Goal: Task Accomplishment & Management: Use online tool/utility

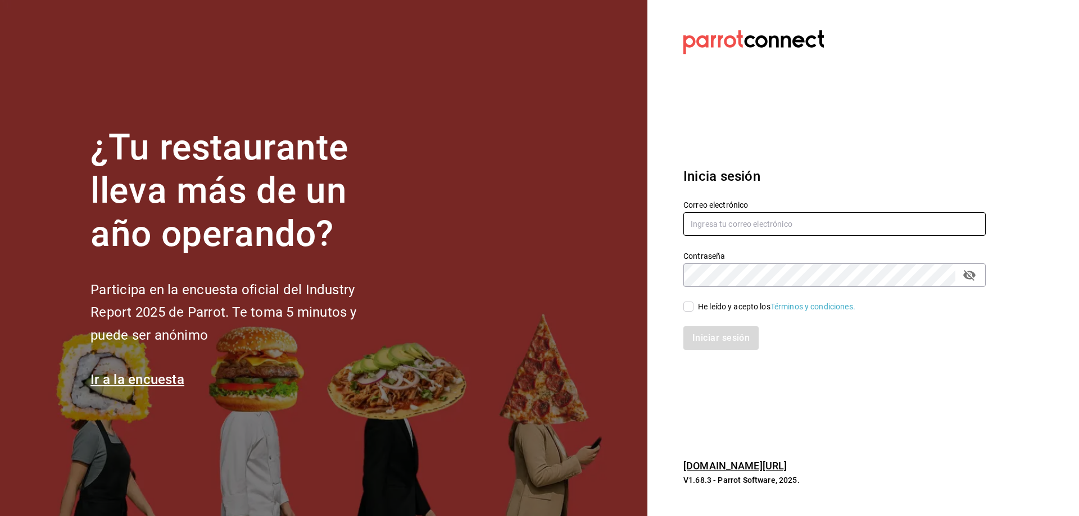
click at [752, 229] on input "text" at bounding box center [834, 224] width 302 height 24
type input "anakarengsr@gmail.com"
click at [971, 277] on icon "passwordField" at bounding box center [968, 275] width 13 height 13
click at [687, 309] on input "He leído y acepto los Términos y condiciones." at bounding box center [688, 307] width 10 height 10
click at [713, 341] on button "Iniciar sesión" at bounding box center [721, 338] width 76 height 24
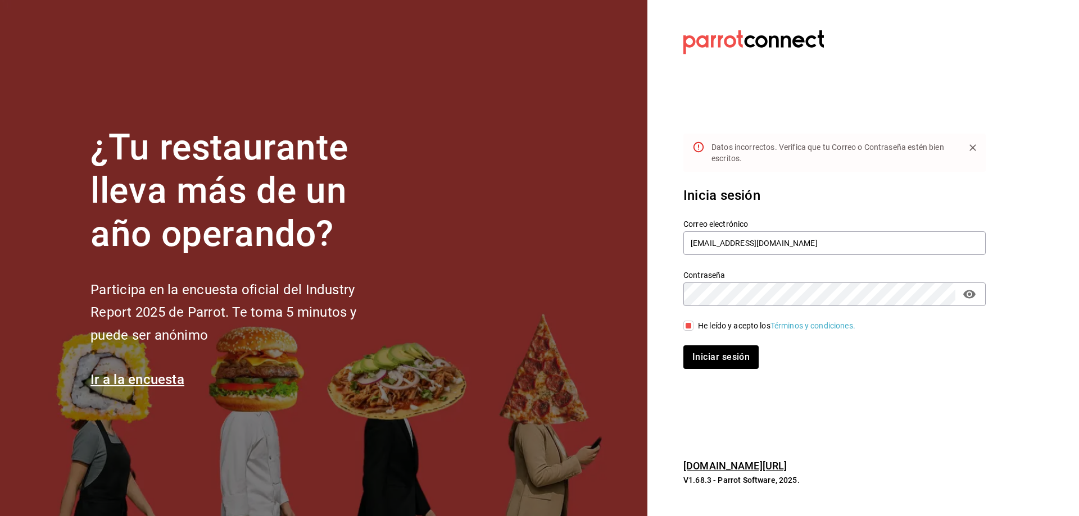
click at [705, 325] on div "He leído y acepto los Términos y condiciones." at bounding box center [776, 326] width 157 height 12
click at [693, 325] on input "He leído y acepto los Términos y condiciones." at bounding box center [688, 326] width 10 height 10
click at [725, 364] on div "Iniciar sesión" at bounding box center [834, 357] width 302 height 24
click at [629, 288] on div "¿Tu restaurante lleva más de un año operando? Participa en la encuesta oficial …" at bounding box center [539, 258] width 1079 height 516
click at [697, 324] on span "He leído y acepto los Términos y condiciones." at bounding box center [774, 326] width 162 height 12
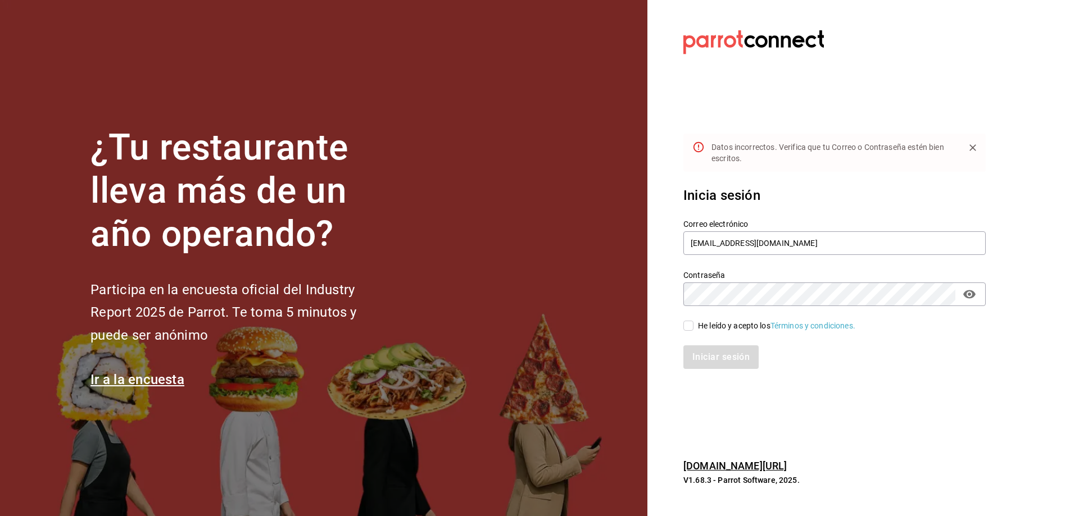
click at [693, 324] on input "He leído y acepto los Términos y condiciones." at bounding box center [688, 326] width 10 height 10
checkbox input "true"
click at [719, 355] on button "Iniciar sesión" at bounding box center [721, 357] width 76 height 24
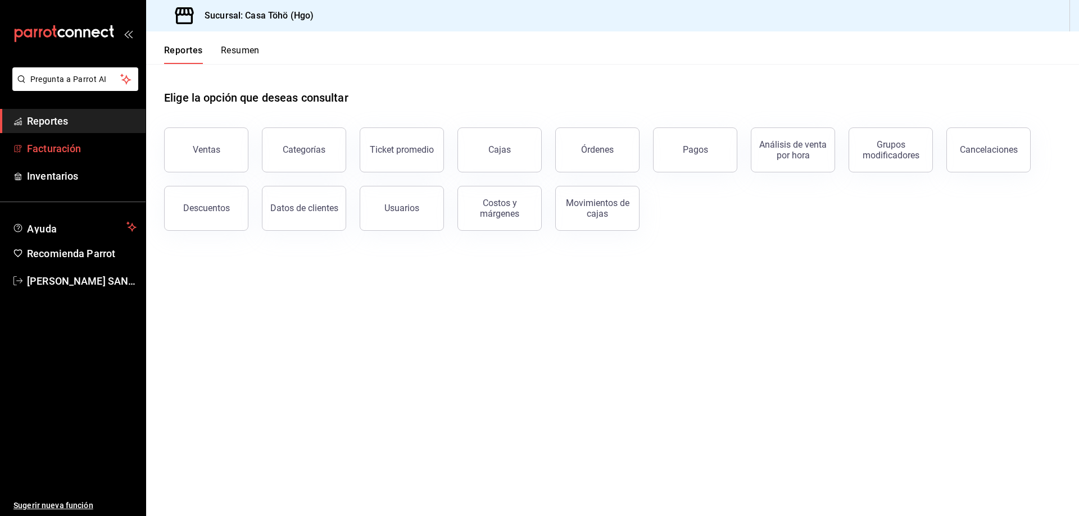
click at [52, 149] on span "Facturación" at bounding box center [82, 148] width 110 height 15
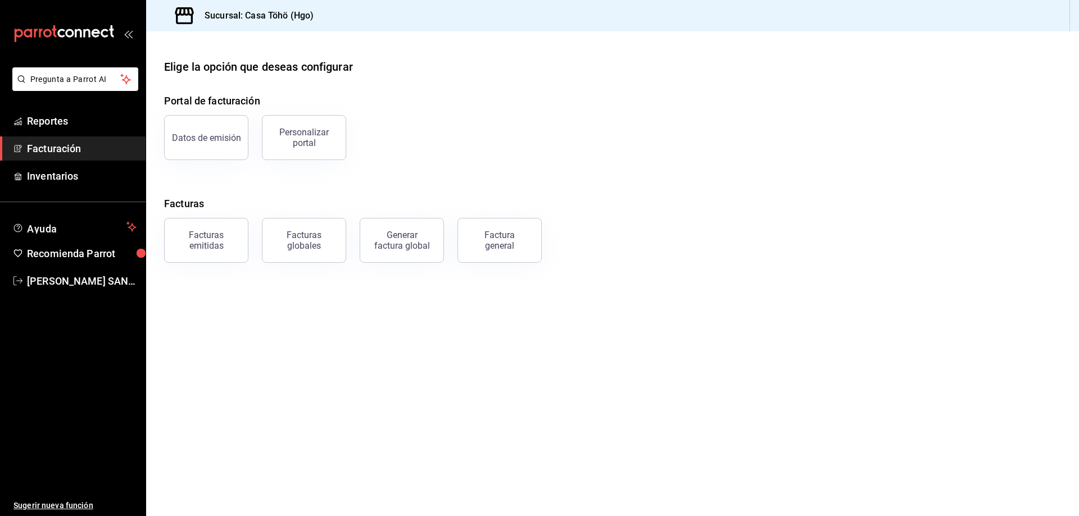
click at [52, 152] on span "Facturación" at bounding box center [82, 148] width 110 height 15
click at [504, 347] on main "Elige la opción que deseas configurar Portal de facturación Datos de emisión Pe…" at bounding box center [612, 273] width 933 height 485
click at [448, 334] on main "Elige la opción que deseas configurar Portal de facturación Datos de emisión Pe…" at bounding box center [612, 273] width 933 height 485
click at [441, 161] on div "Portal de facturación Datos de emisión Personalizar portal Facturas Facturas em…" at bounding box center [612, 178] width 897 height 170
click at [503, 253] on button "Factura general" at bounding box center [499, 240] width 84 height 45
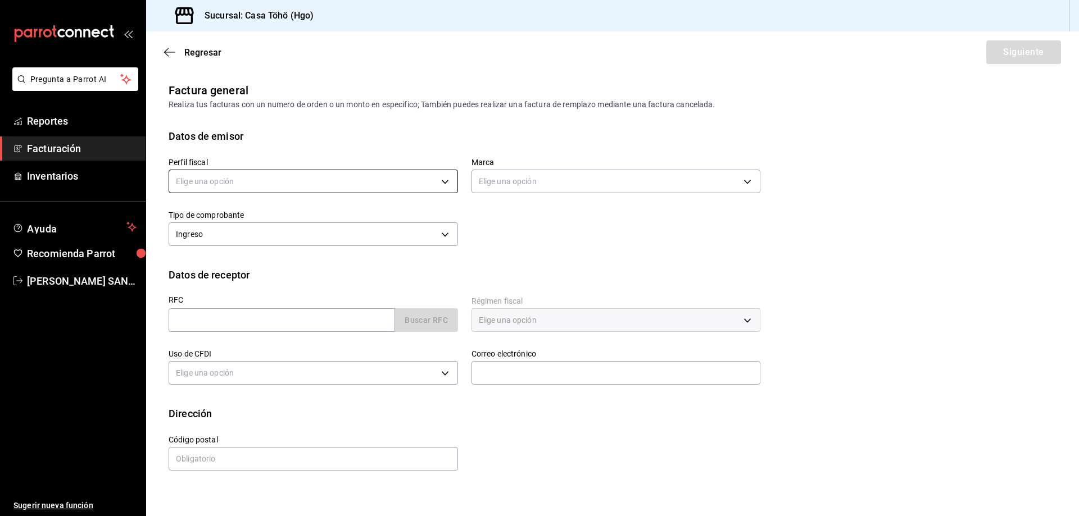
click at [353, 176] on body "Pregunta a Parrot AI Reportes Facturación Inventarios Ayuda Recomienda Parrot […" at bounding box center [539, 258] width 1079 height 516
click at [280, 239] on li "[PERSON_NAME]" at bounding box center [313, 238] width 288 height 21
type input "3714fea9-f59b-4145-9474-cc315d4ea63f"
type input "3863094e-80de-4485-9a79-27000a153f73"
click at [310, 321] on input "text" at bounding box center [282, 320] width 226 height 24
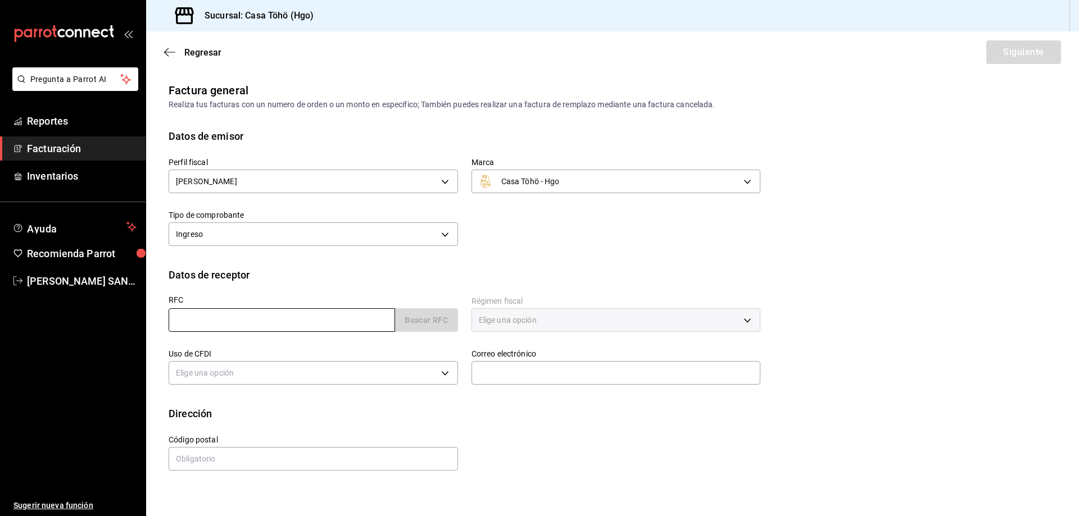
type input "XAXX010101000"
type input "43670"
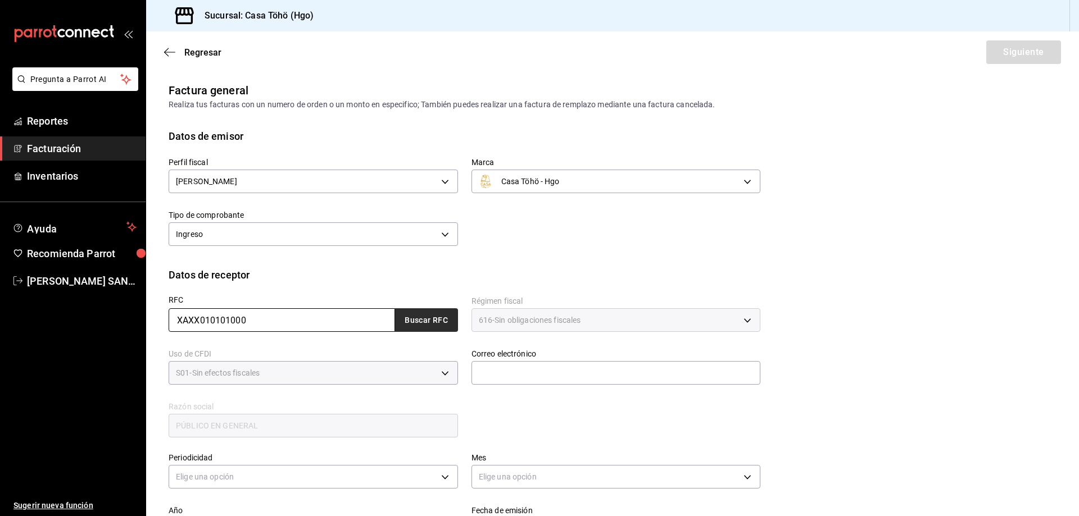
type input "616"
type input "S01"
click at [405, 325] on button "Buscar RFC" at bounding box center [426, 320] width 63 height 24
type input "[EMAIL_ADDRESS][DOMAIN_NAME]"
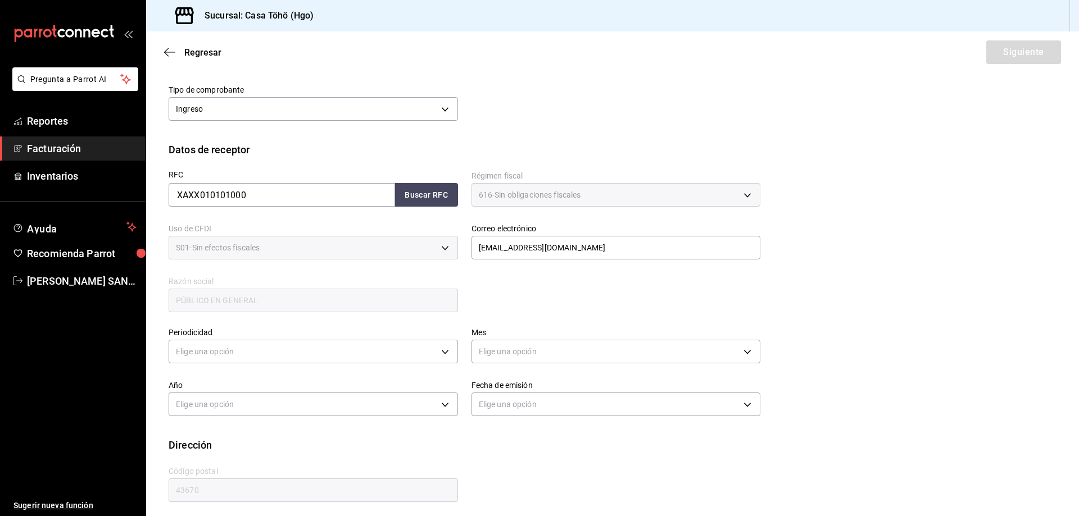
scroll to position [131, 0]
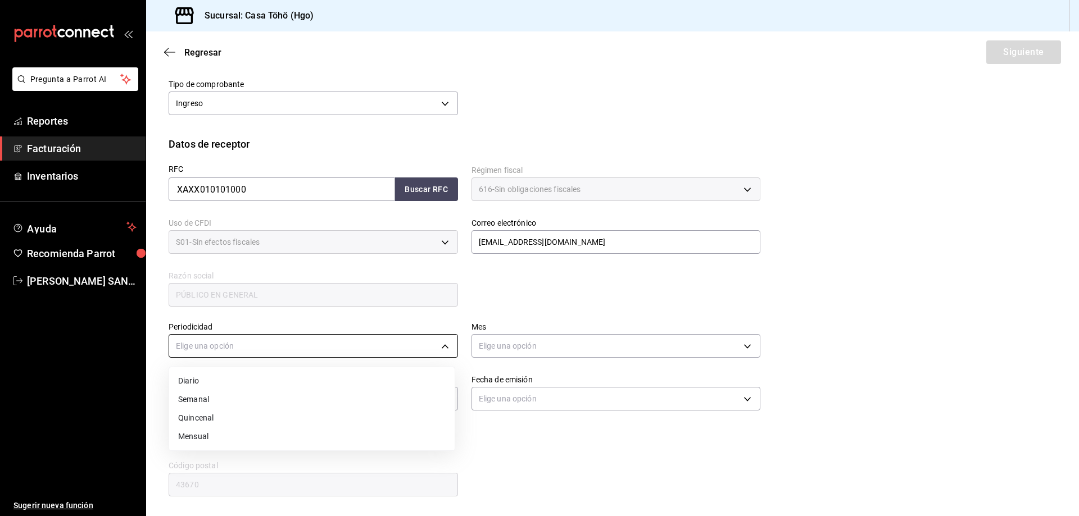
click at [405, 352] on body "Pregunta a Parrot AI Reportes Facturación Inventarios Ayuda Recomienda Parrot […" at bounding box center [539, 258] width 1079 height 516
click at [194, 388] on li "Diario" at bounding box center [311, 381] width 285 height 19
type input "DAILY"
click at [539, 332] on div "Elige una opción" at bounding box center [615, 345] width 289 height 30
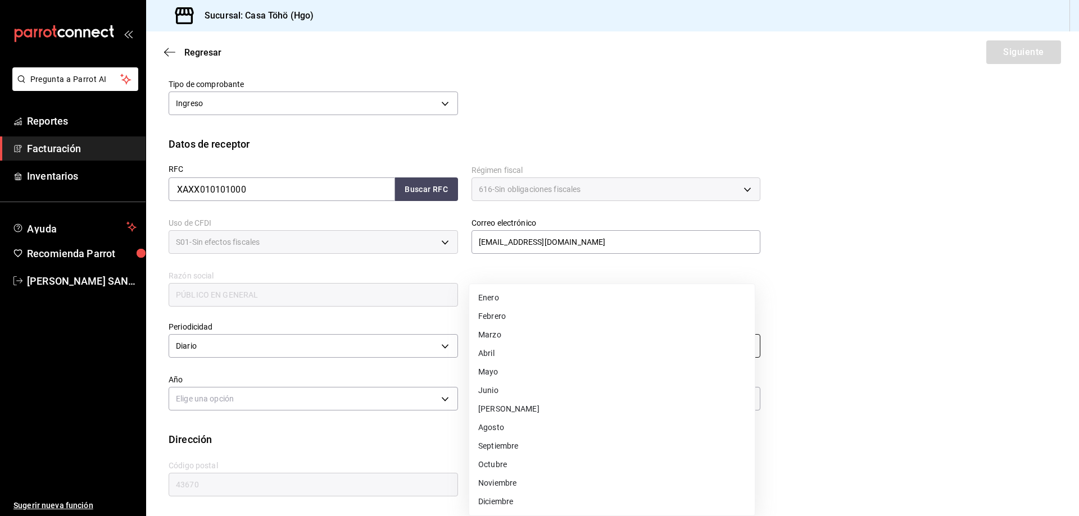
click at [522, 347] on body "Pregunta a Parrot AI Reportes Facturación Inventarios Ayuda Recomienda Parrot […" at bounding box center [539, 258] width 1079 height 516
click at [514, 422] on li "Agosto" at bounding box center [611, 428] width 285 height 19
type input "8"
click at [371, 394] on body "Pregunta a Parrot AI Reportes Facturación Inventarios Ayuda Recomienda Parrot […" at bounding box center [539, 258] width 1079 height 516
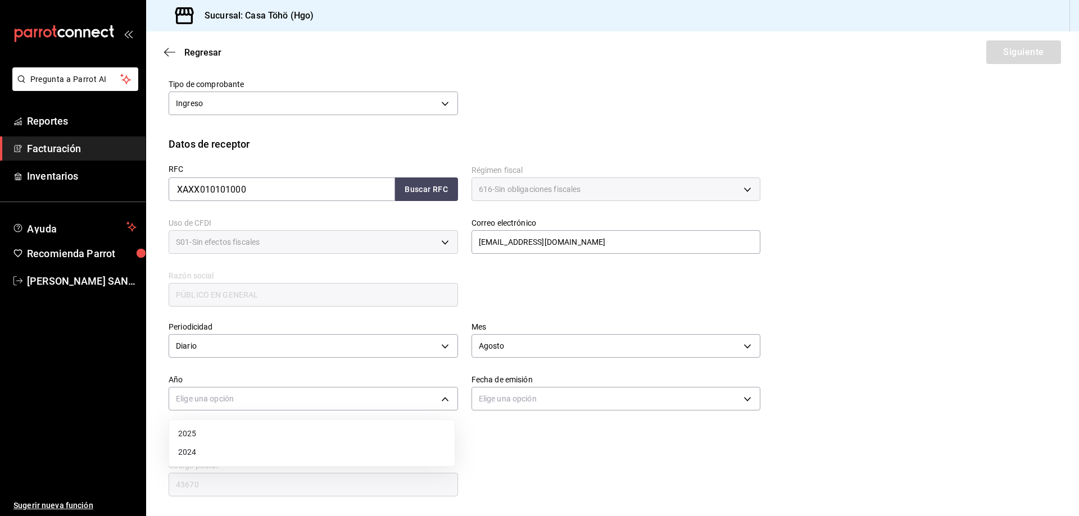
click at [256, 436] on li "2025" at bounding box center [311, 434] width 285 height 19
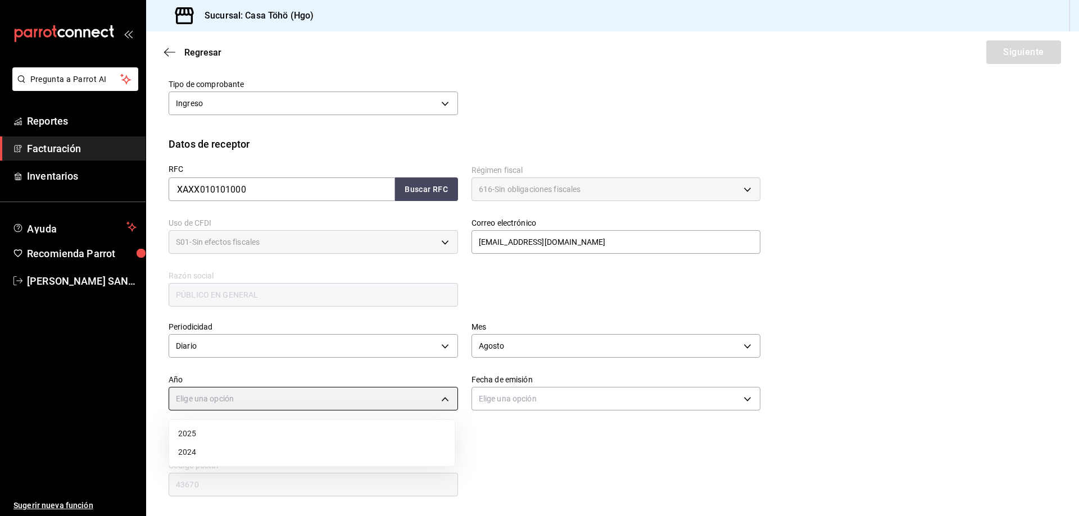
type input "2025"
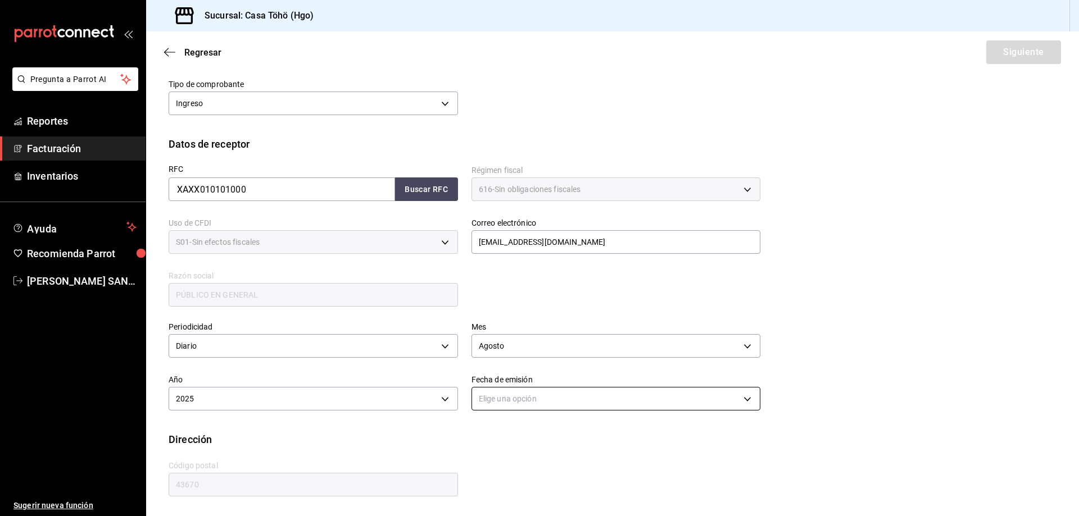
click at [522, 396] on body "Pregunta a Parrot AI Reportes Facturación Inventarios Ayuda Recomienda Parrot […" at bounding box center [539, 258] width 1079 height 516
click at [521, 452] on li "Ayer" at bounding box center [611, 452] width 285 height 19
type input "[DATE]"
click at [826, 419] on div "Periodicidad Diario DAILY Mes [DATE] Año 2025 2025 Fecha de emisión [DATE] [DAT…" at bounding box center [613, 370] width 888 height 124
click at [1020, 61] on button "Siguiente" at bounding box center [1023, 52] width 75 height 24
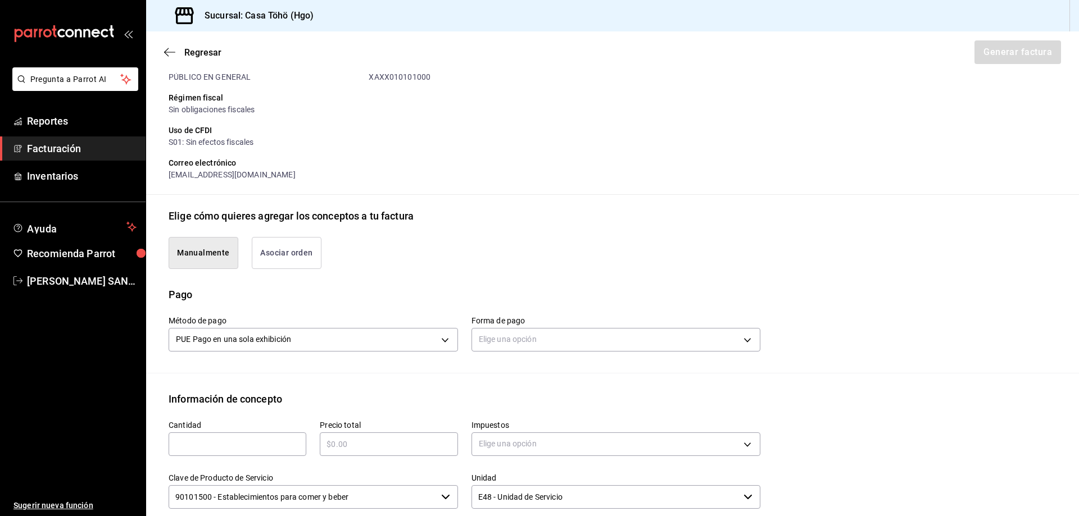
scroll to position [187, 0]
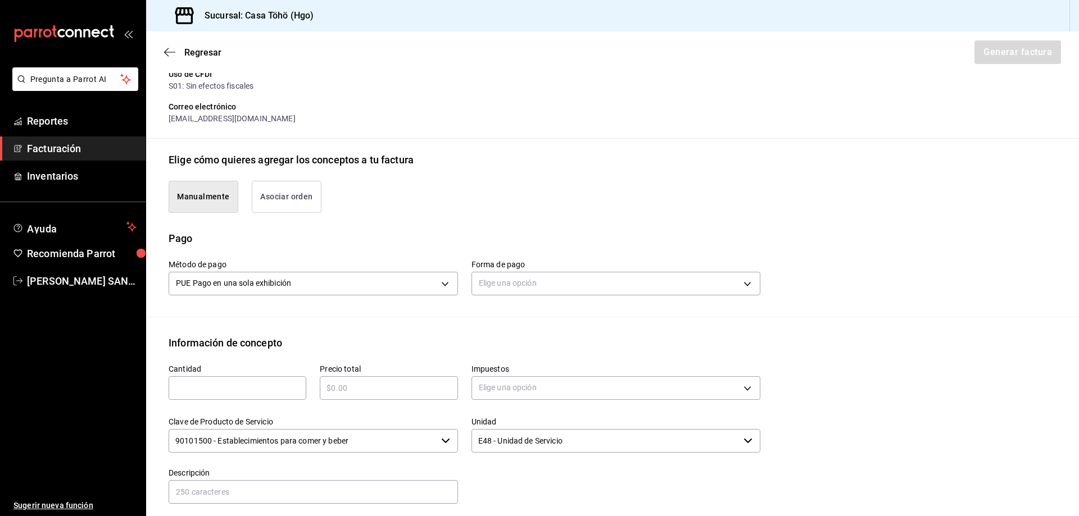
click at [307, 197] on button "Asociar orden" at bounding box center [287, 197] width 70 height 32
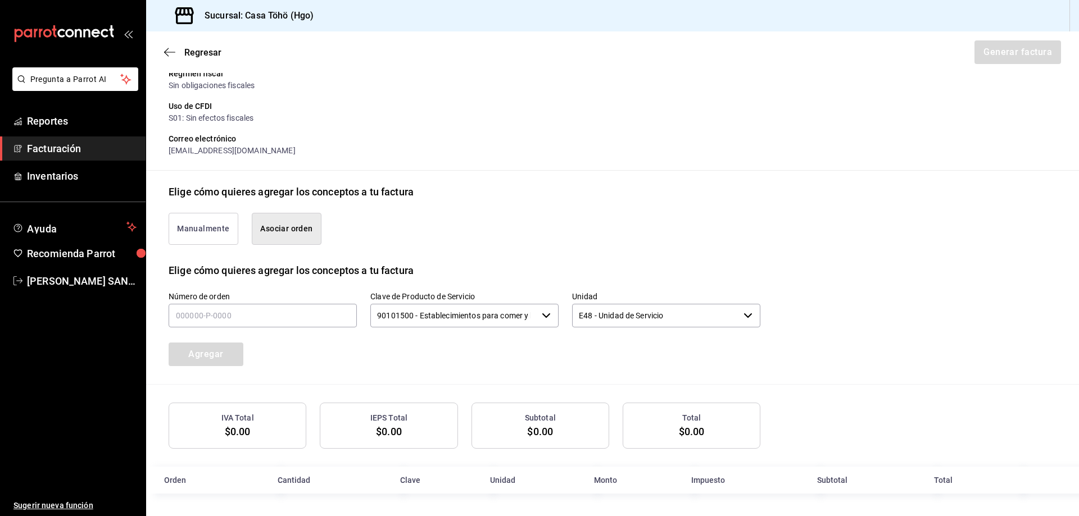
scroll to position [156, 0]
click at [185, 227] on button "Manualmente" at bounding box center [204, 229] width 70 height 32
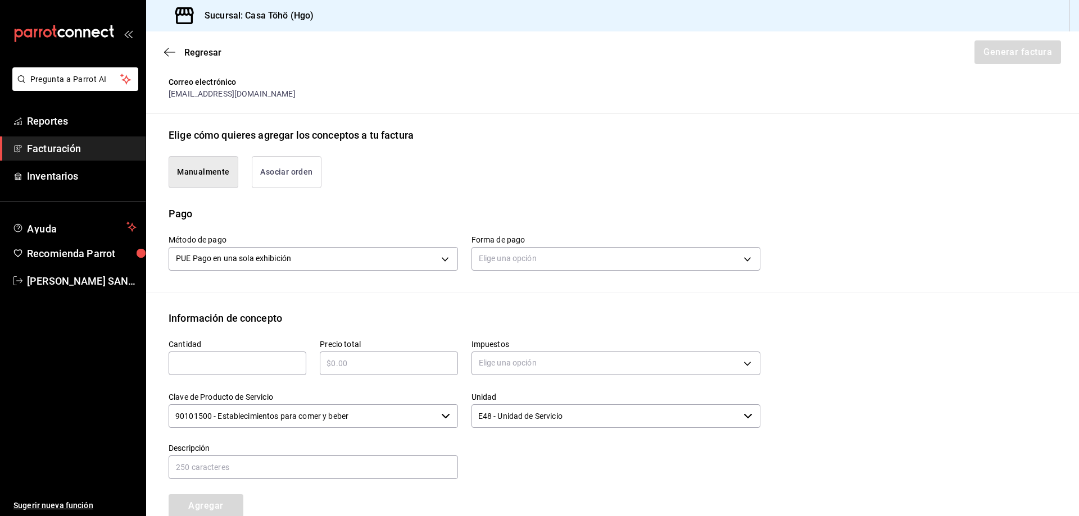
scroll to position [268, 0]
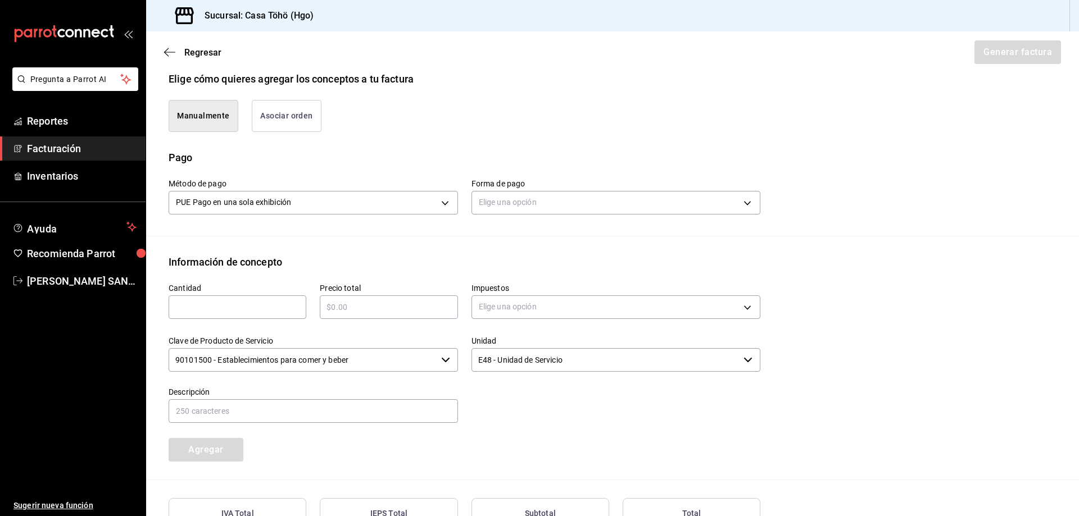
click at [294, 104] on button "Asociar orden" at bounding box center [287, 116] width 70 height 32
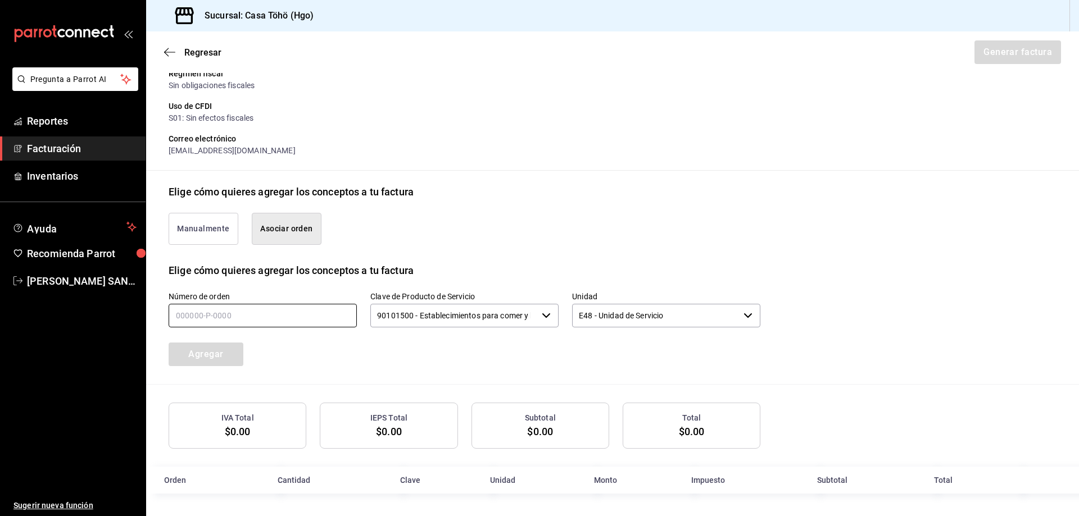
click at [226, 320] on input "text" at bounding box center [263, 316] width 188 height 24
click at [222, 321] on input "text" at bounding box center [263, 316] width 188 height 24
click at [225, 317] on input "text" at bounding box center [263, 316] width 188 height 24
type input "190825-p-0055"
click at [233, 354] on button "Agregar" at bounding box center [206, 355] width 75 height 24
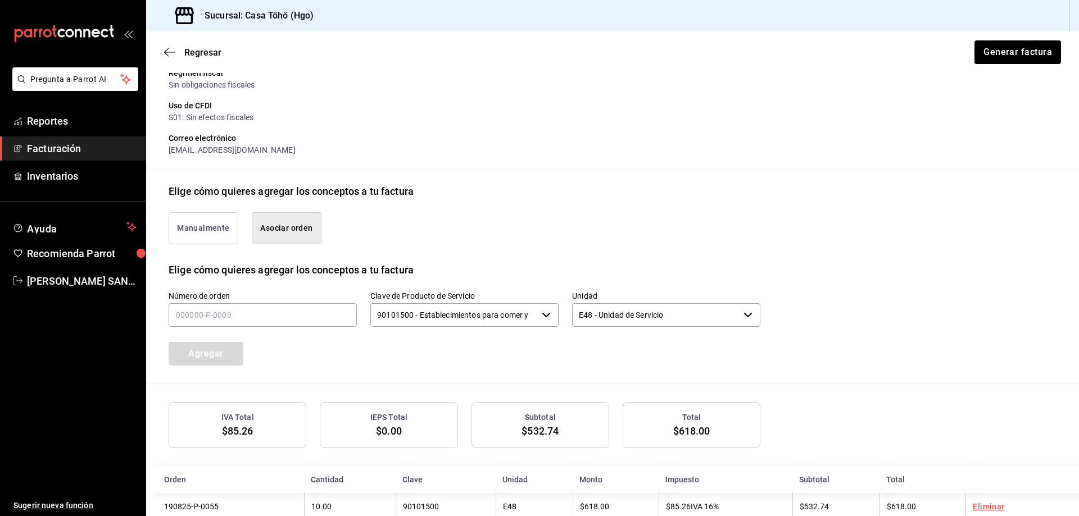
scroll to position [184, 0]
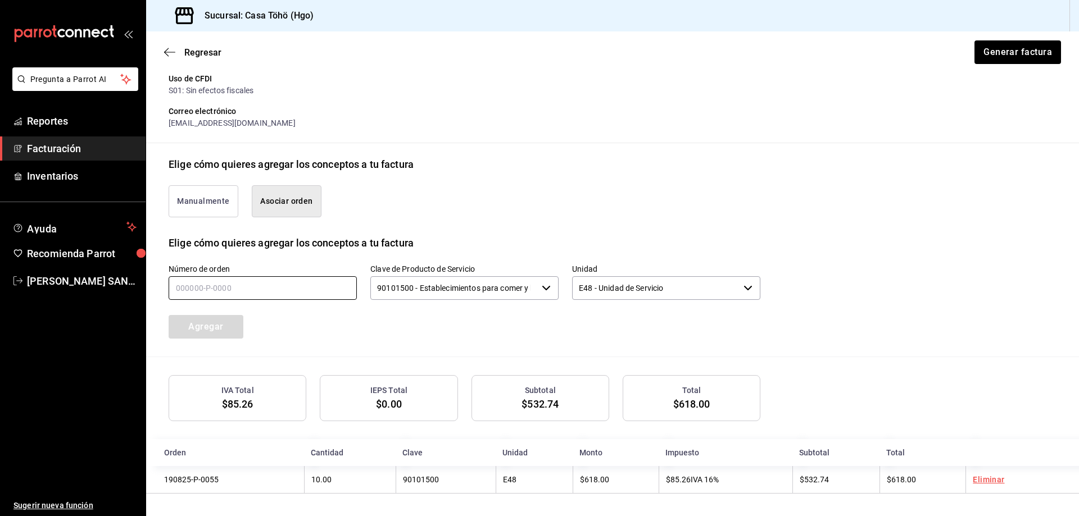
click at [180, 290] on input "text" at bounding box center [263, 288] width 188 height 24
type input "190825-p-0061"
click at [207, 331] on button "Agregar" at bounding box center [206, 327] width 75 height 24
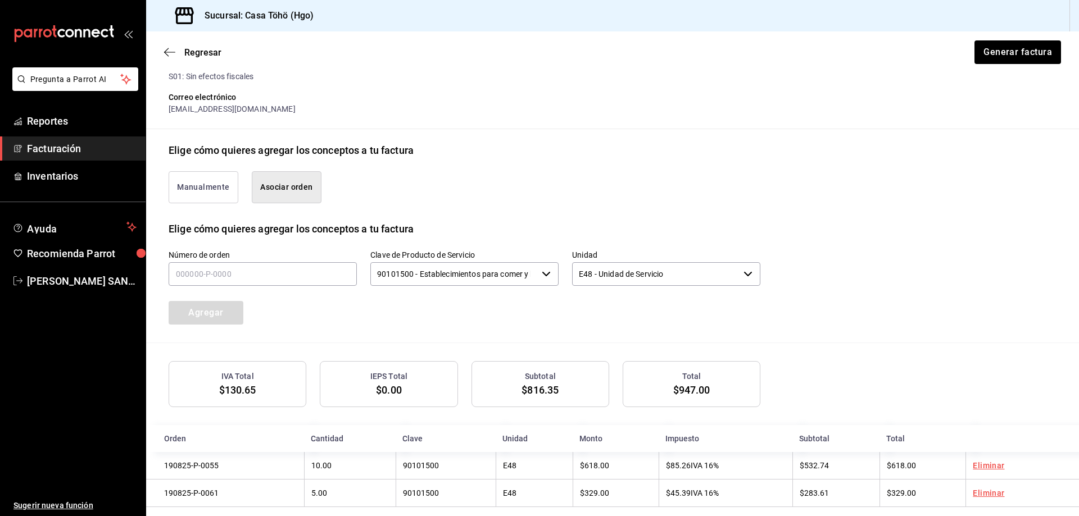
scroll to position [212, 0]
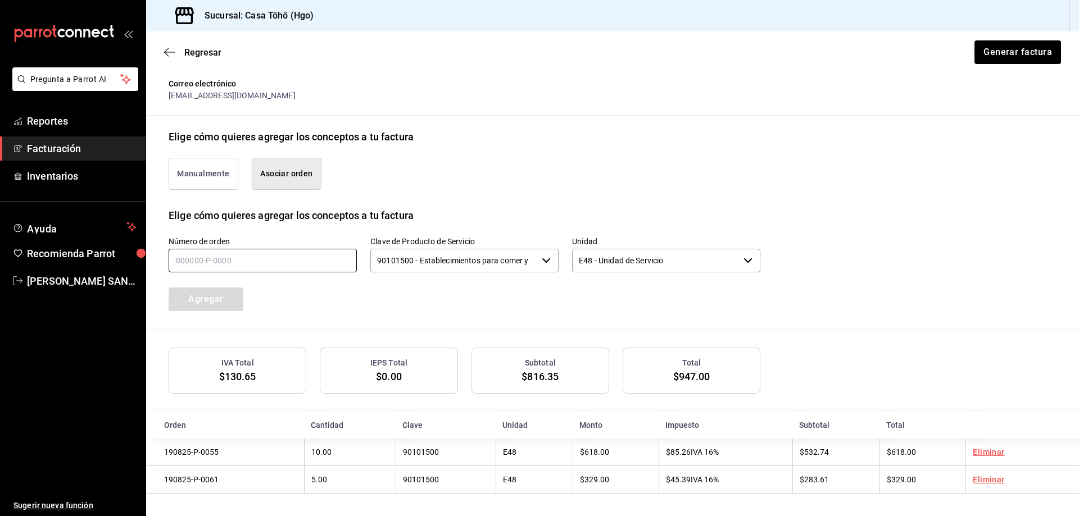
click at [211, 267] on input "text" at bounding box center [263, 261] width 188 height 24
type input "190825-p-0063"
click at [234, 302] on button "Agregar" at bounding box center [206, 300] width 75 height 24
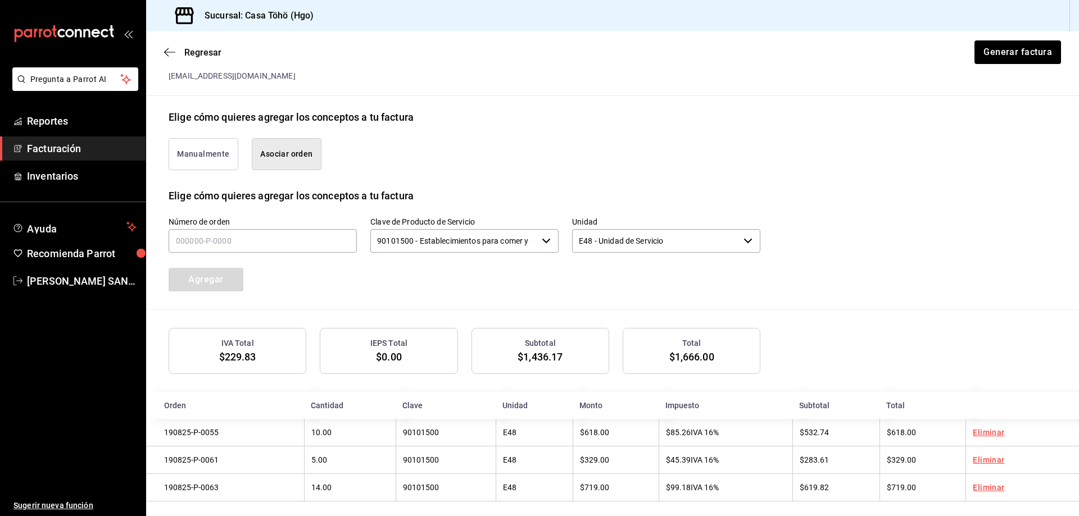
scroll to position [240, 0]
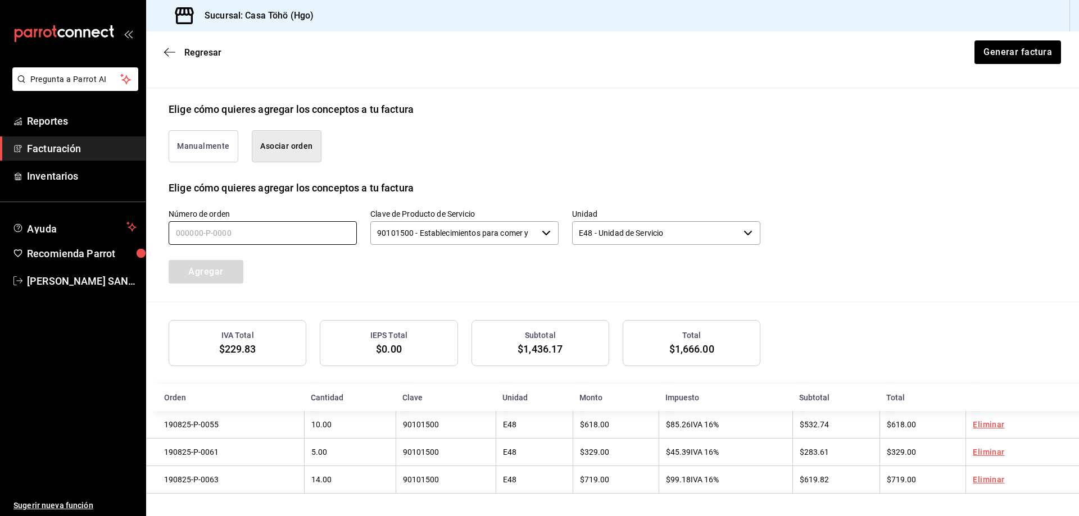
click at [207, 230] on input "text" at bounding box center [263, 233] width 188 height 24
click at [724, 278] on div "Número de orden Clave de Producto de Servicio 90101500 - Establecimientos para …" at bounding box center [451, 233] width 619 height 102
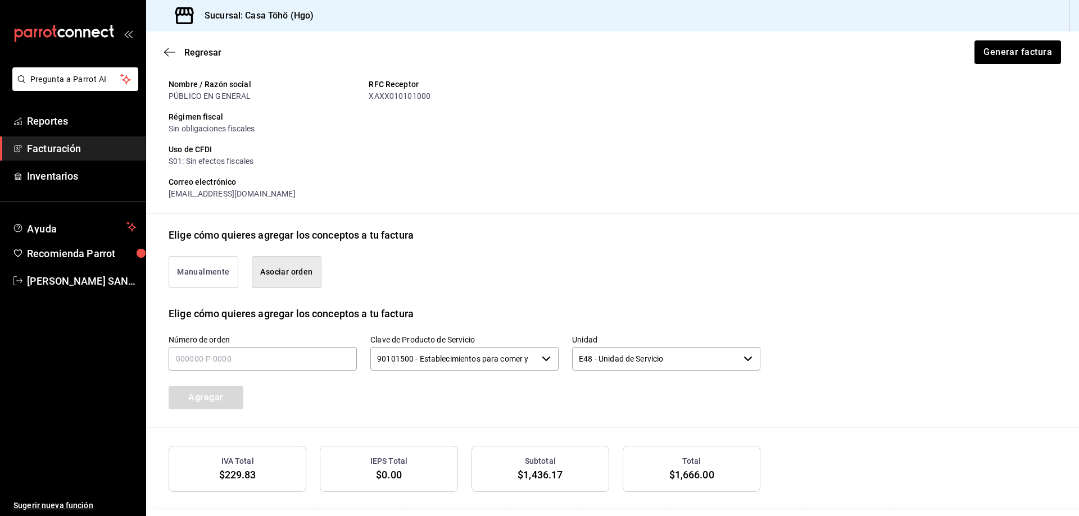
scroll to position [0, 0]
